Goal: Information Seeking & Learning: Learn about a topic

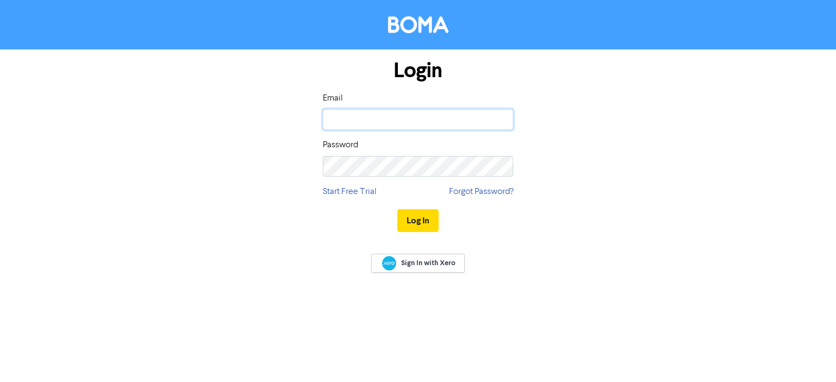
click at [355, 109] on input "email" at bounding box center [418, 119] width 190 height 21
paste input "[PERSON_NAME][EMAIL_ADDRESS][DOMAIN_NAME]"
type input "[PERSON_NAME][EMAIL_ADDRESS][DOMAIN_NAME]"
click at [418, 178] on div "Login Email [PERSON_NAME][EMAIL_ADDRESS][DOMAIN_NAME] Password Start Free Trial…" at bounding box center [417, 147] width 207 height 194
click at [419, 216] on button "Log In" at bounding box center [417, 220] width 41 height 23
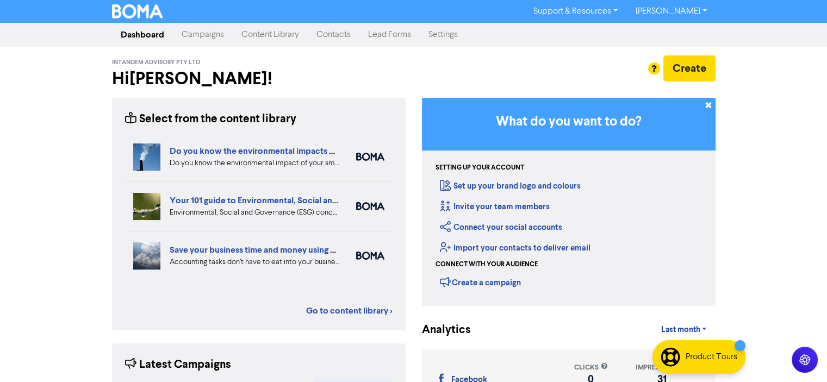
click at [273, 35] on link "Content Library" at bounding box center [270, 35] width 75 height 22
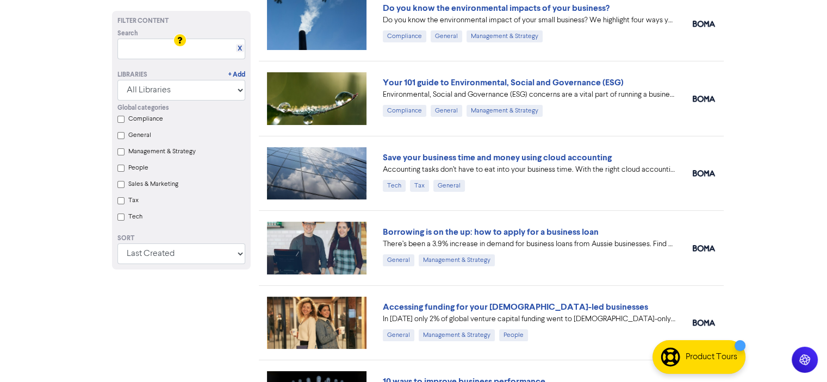
scroll to position [109, 0]
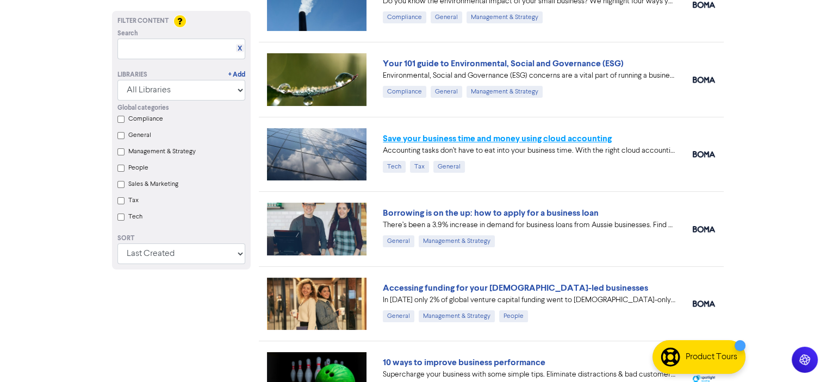
click at [594, 139] on link "Save your business time and money using cloud accounting" at bounding box center [497, 138] width 229 height 11
